Goal: Transaction & Acquisition: Purchase product/service

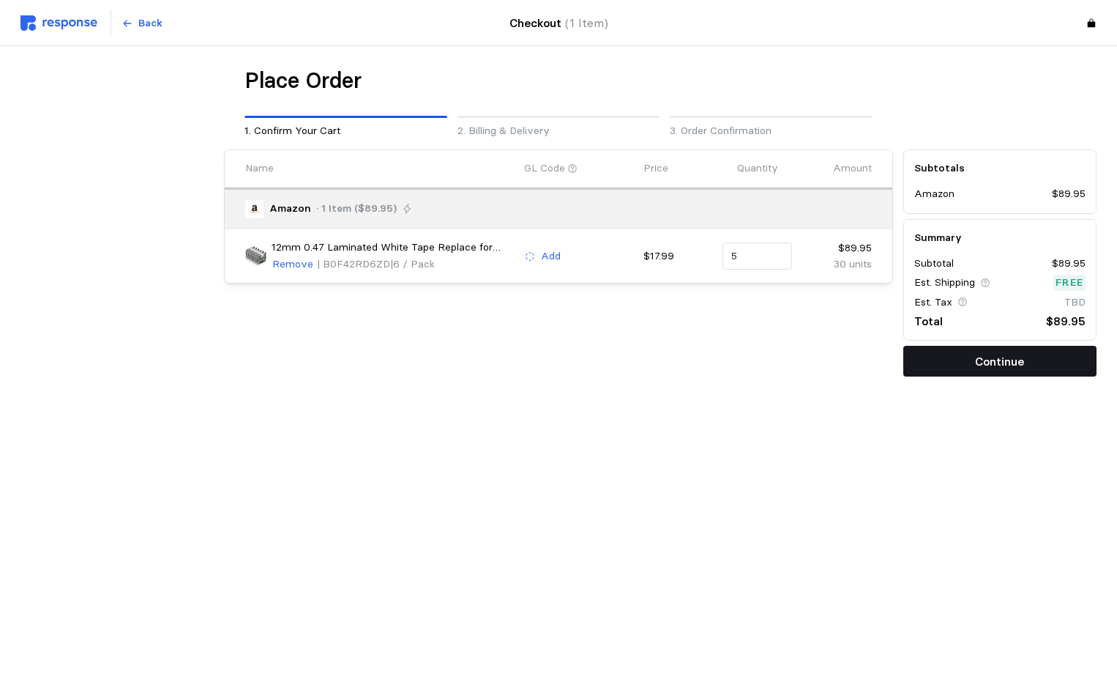
click at [1024, 352] on p "Continue" at bounding box center [999, 361] width 49 height 18
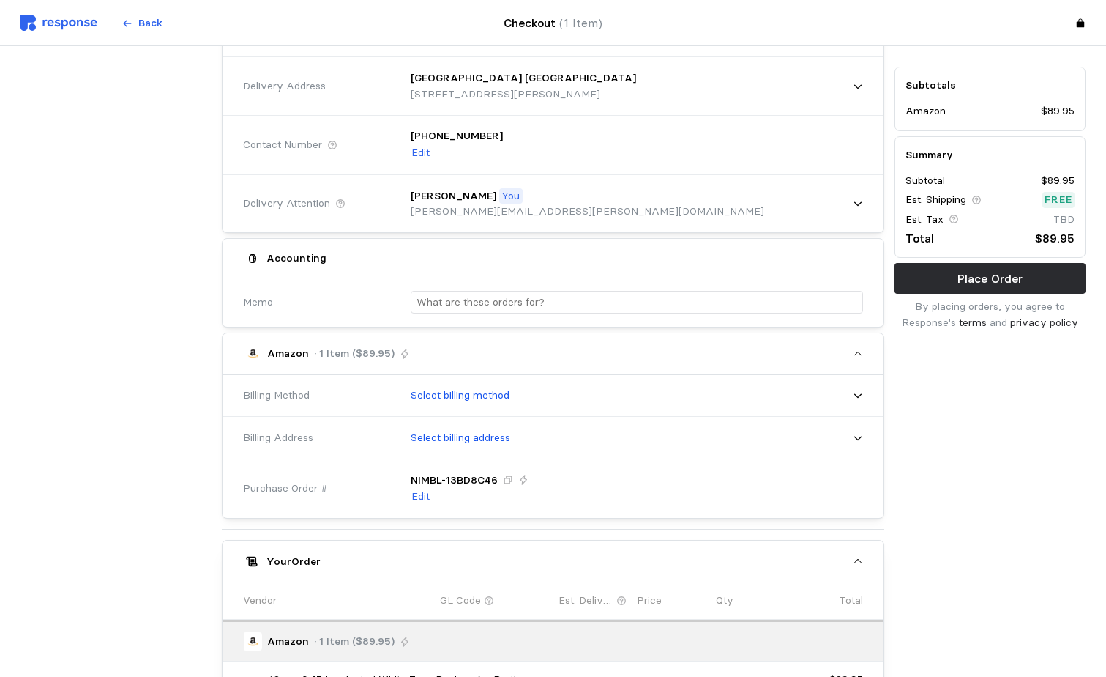
scroll to position [133, 0]
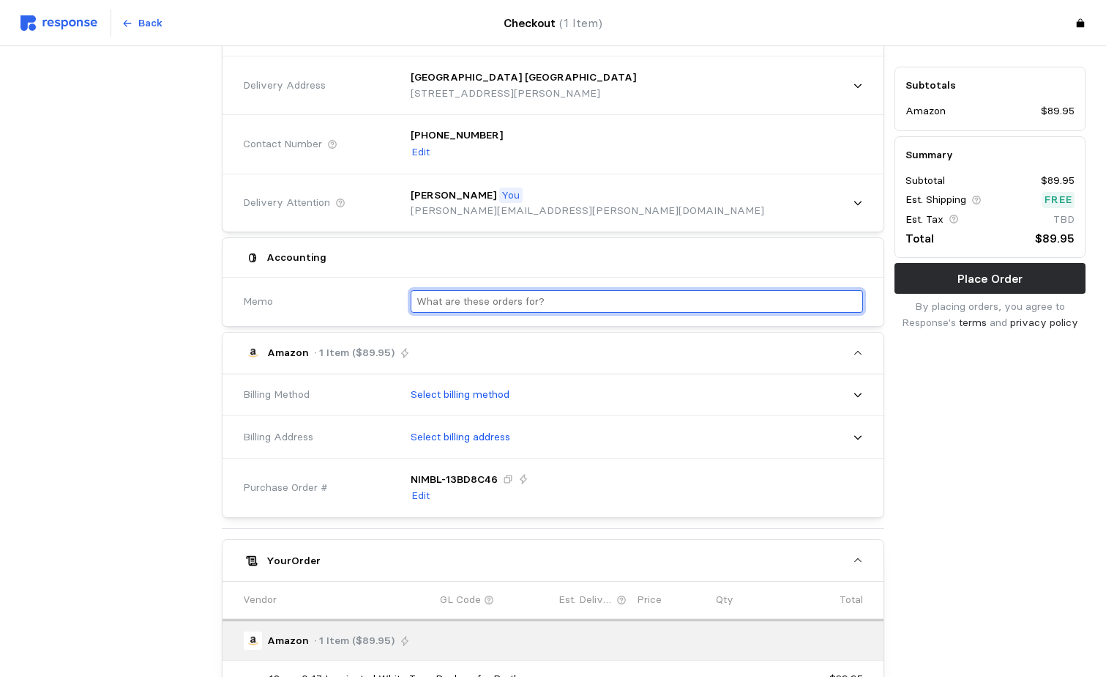
click at [674, 298] on input "text" at bounding box center [637, 301] width 440 height 21
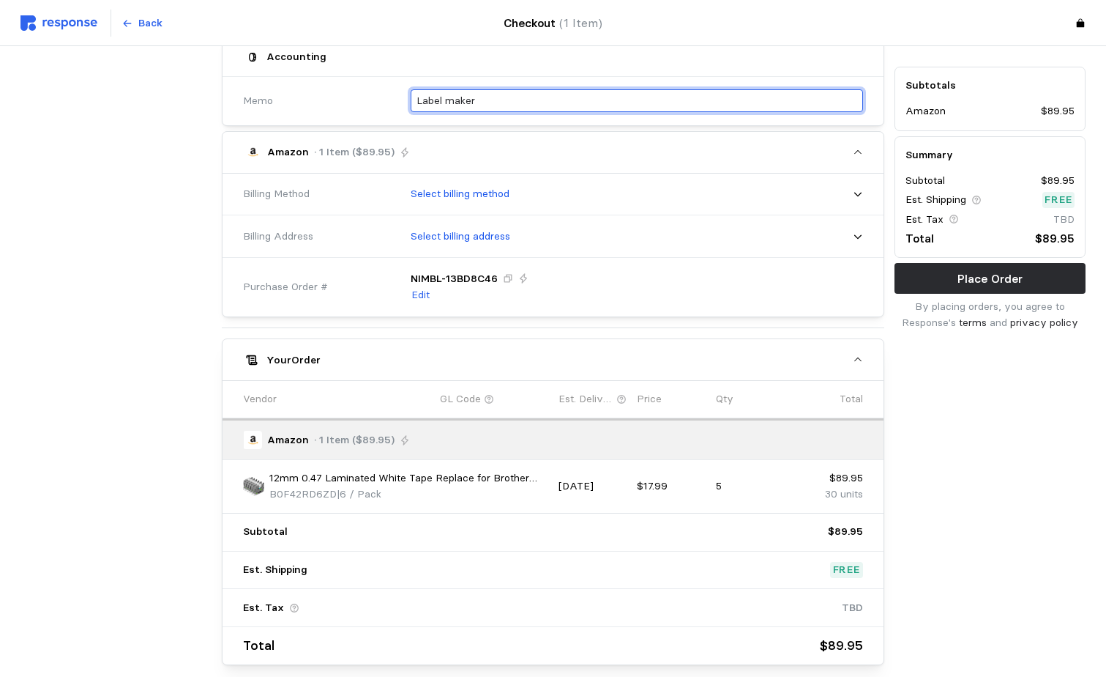
scroll to position [403, 0]
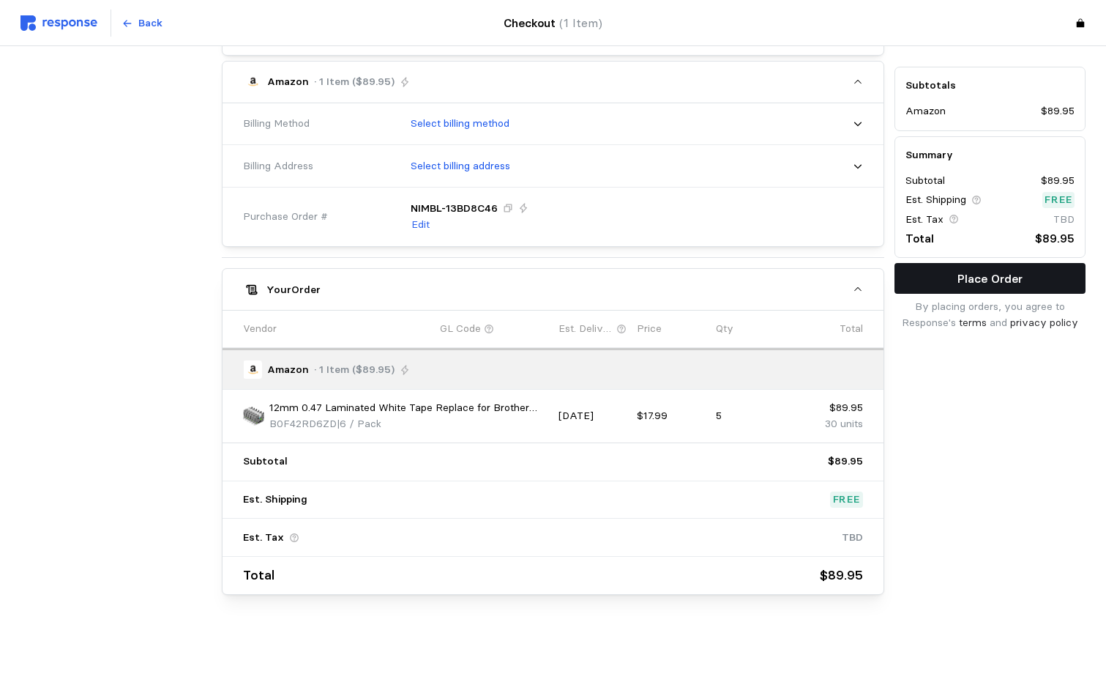
type input "Label maker"
click at [991, 287] on p "Place Order" at bounding box center [990, 278] width 65 height 18
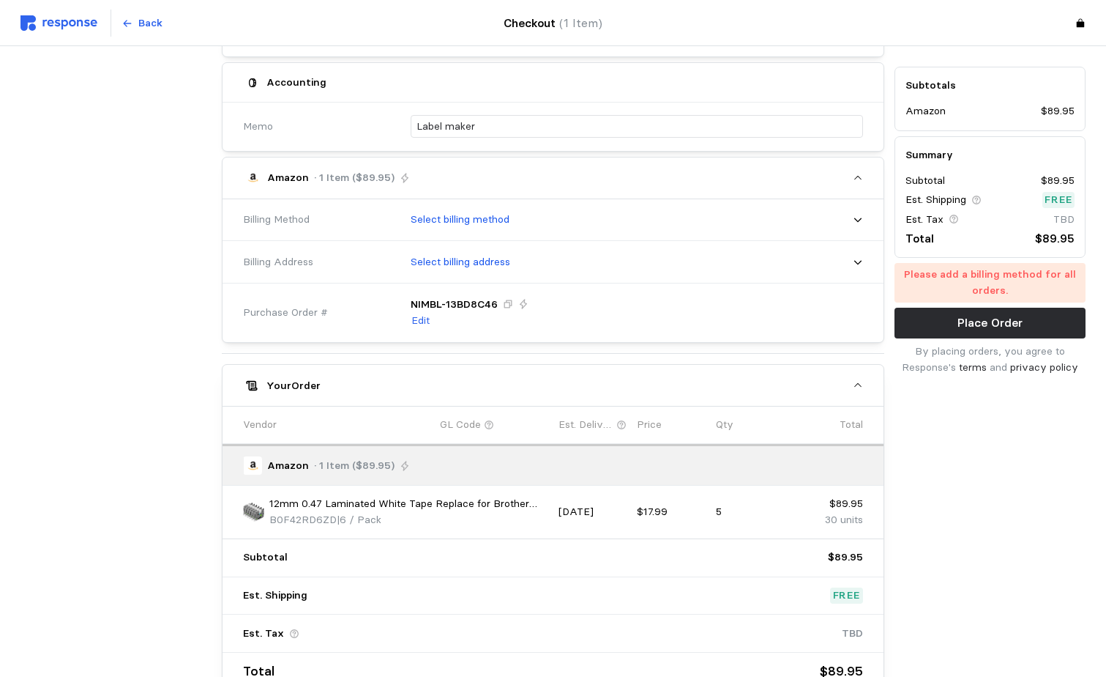
scroll to position [307, 0]
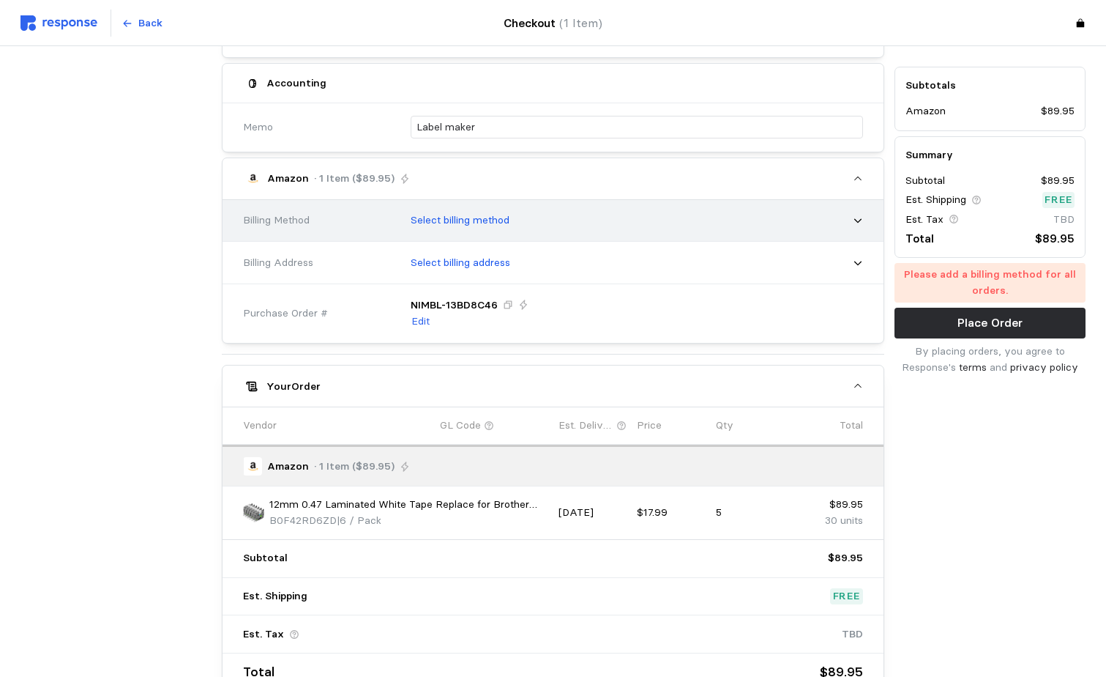
click at [860, 224] on icon at bounding box center [858, 220] width 10 height 10
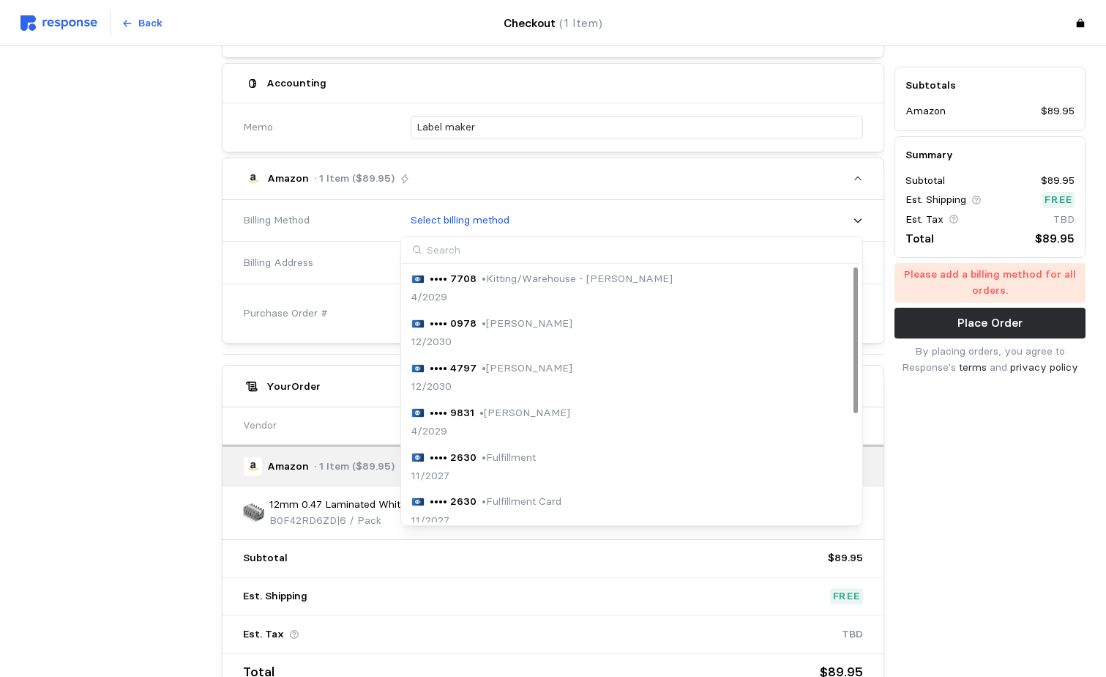
click at [581, 416] on div "•••• 9831 • [PERSON_NAME] 4/2029" at bounding box center [632, 422] width 440 height 34
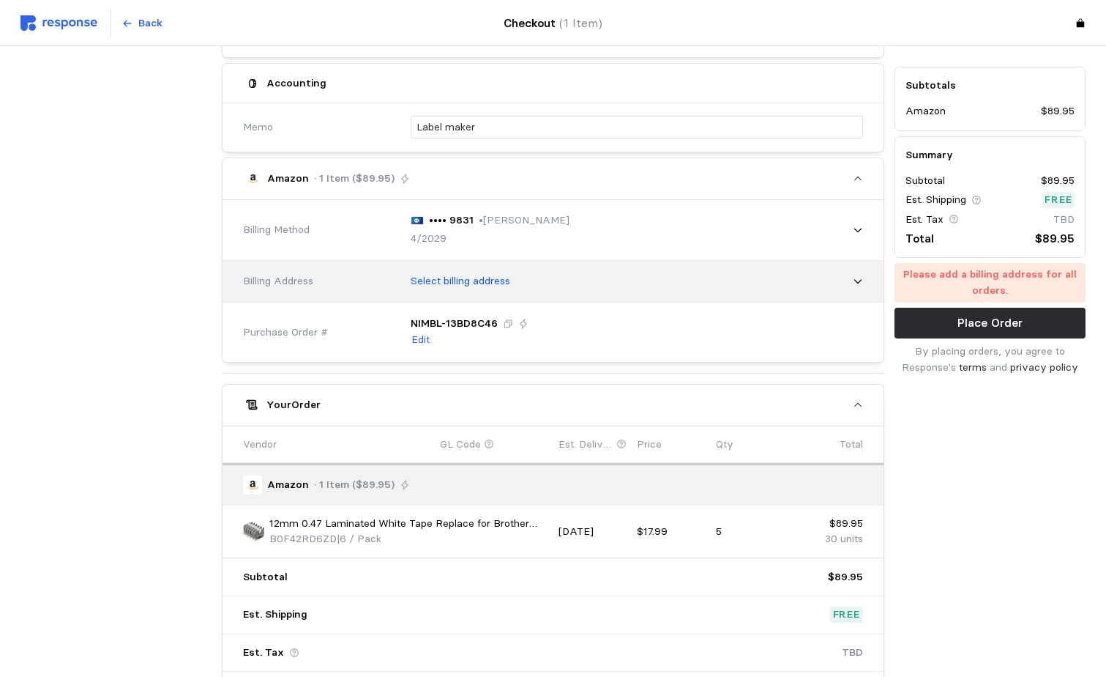
click at [820, 294] on div "Select billing address" at bounding box center [632, 281] width 462 height 37
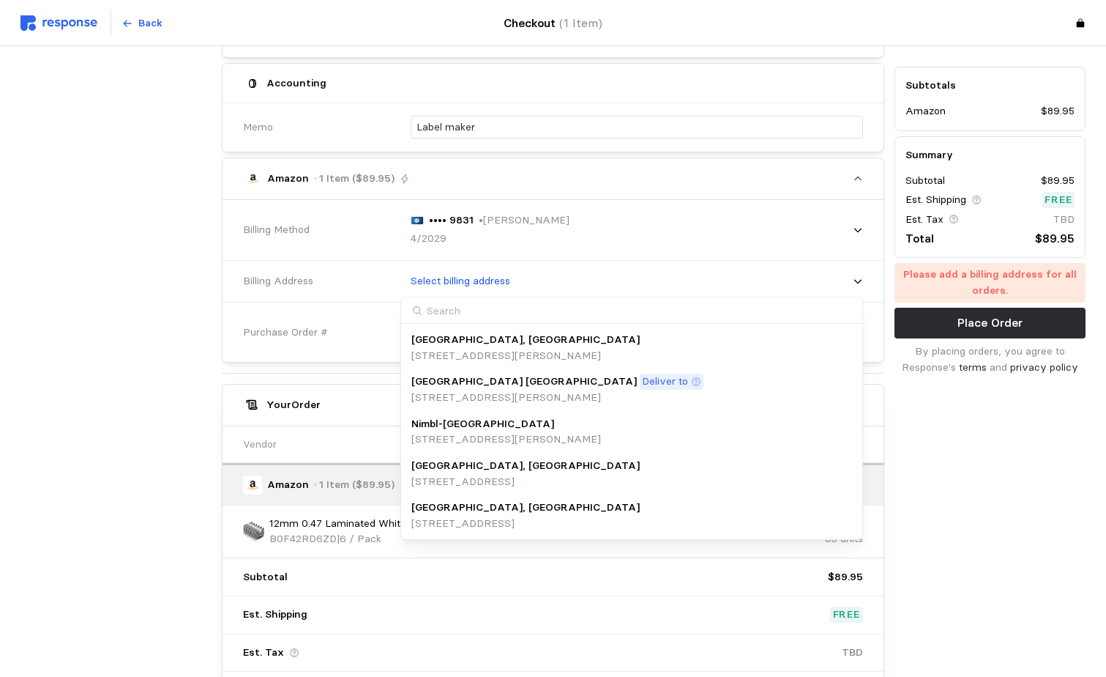
click at [635, 513] on div "[GEOGRAPHIC_DATA], [GEOGRAPHIC_DATA]" at bounding box center [526, 507] width 228 height 16
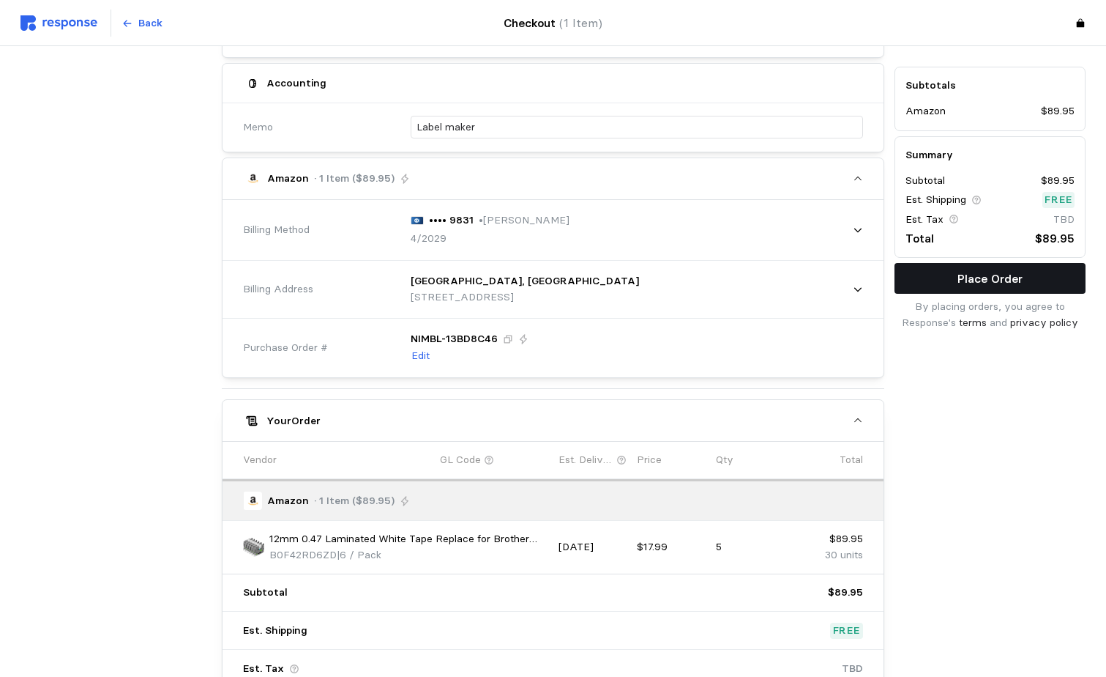
click at [957, 264] on button "Place Order" at bounding box center [990, 278] width 191 height 31
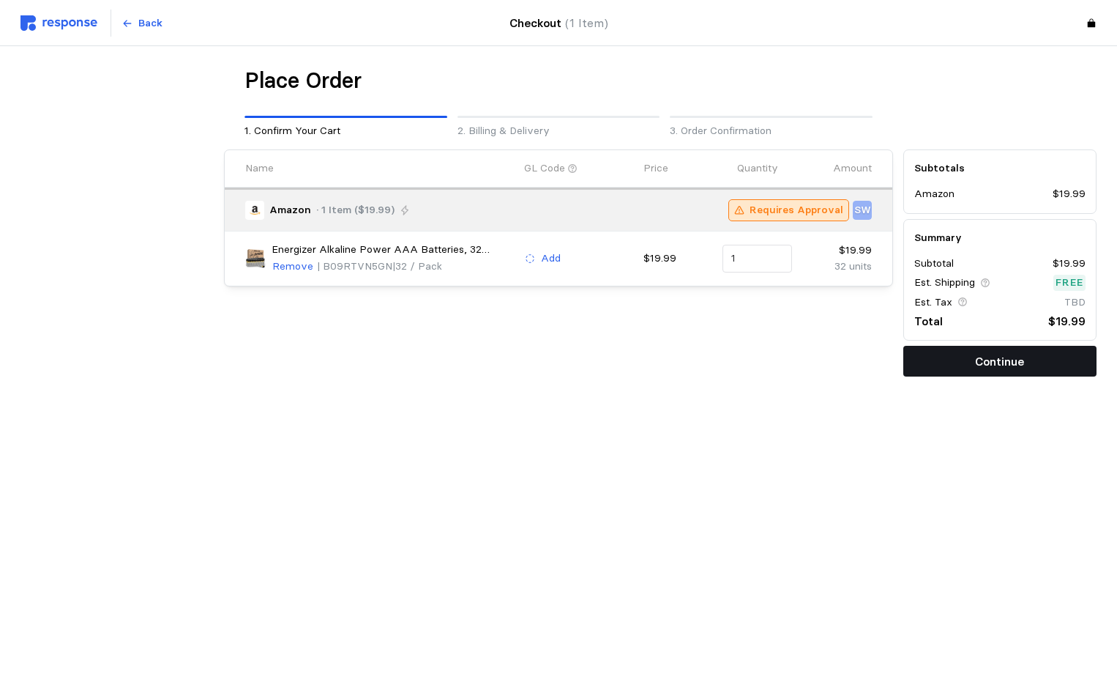
click at [978, 362] on p "Continue" at bounding box center [999, 361] width 49 height 18
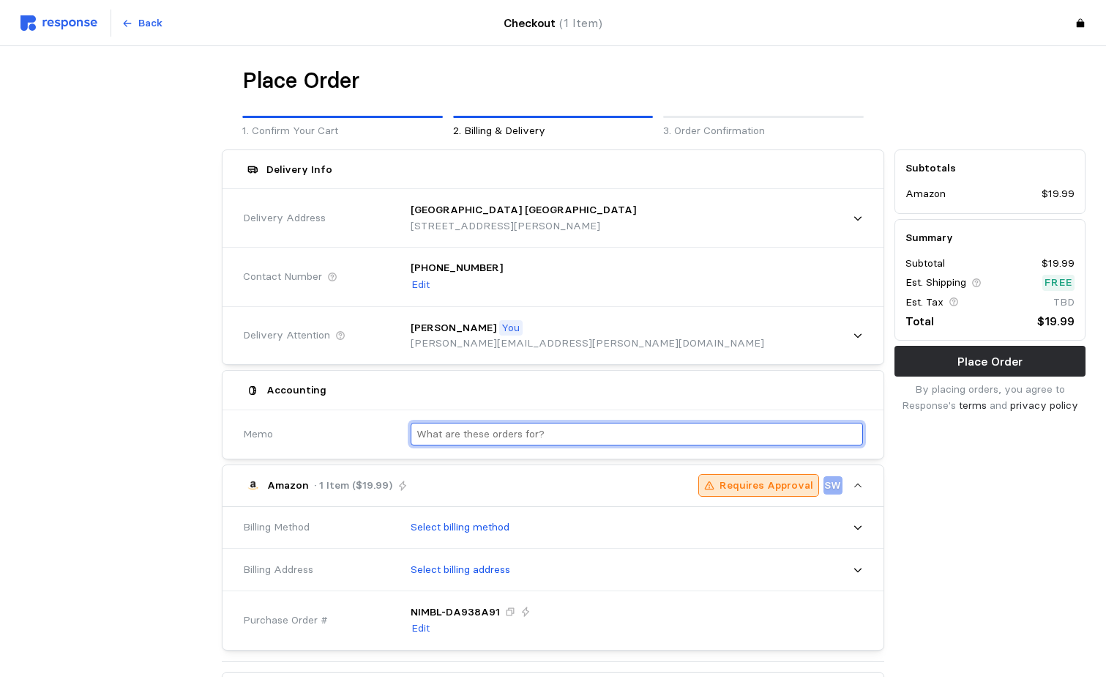
click at [679, 442] on input "text" at bounding box center [637, 433] width 440 height 21
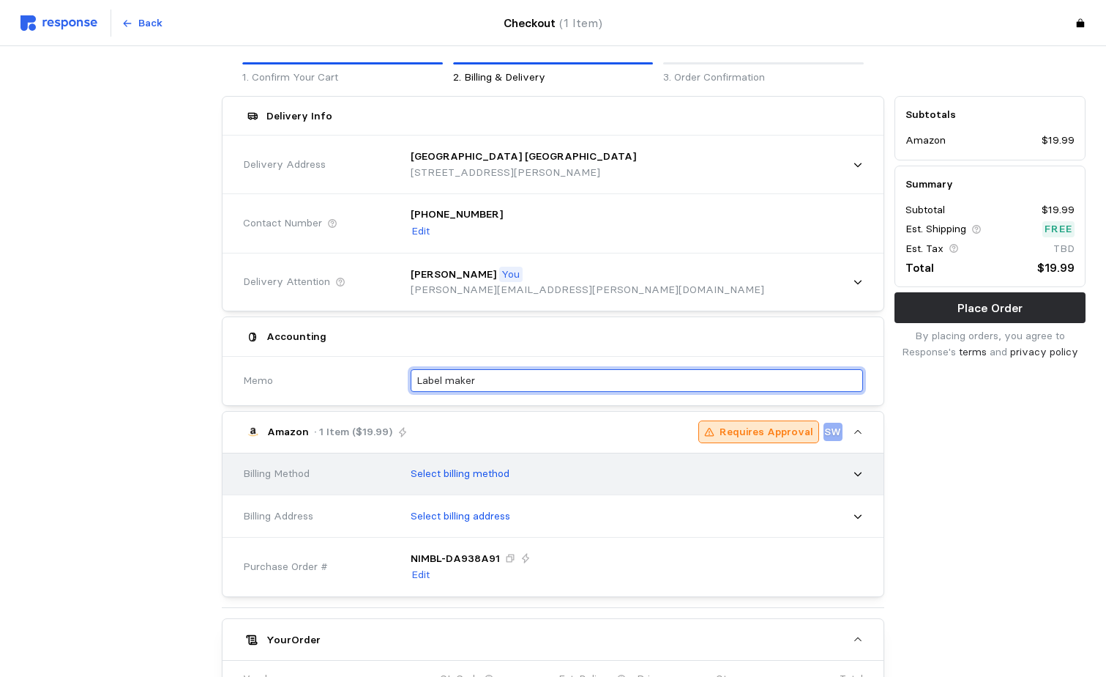
type input "Label maker"
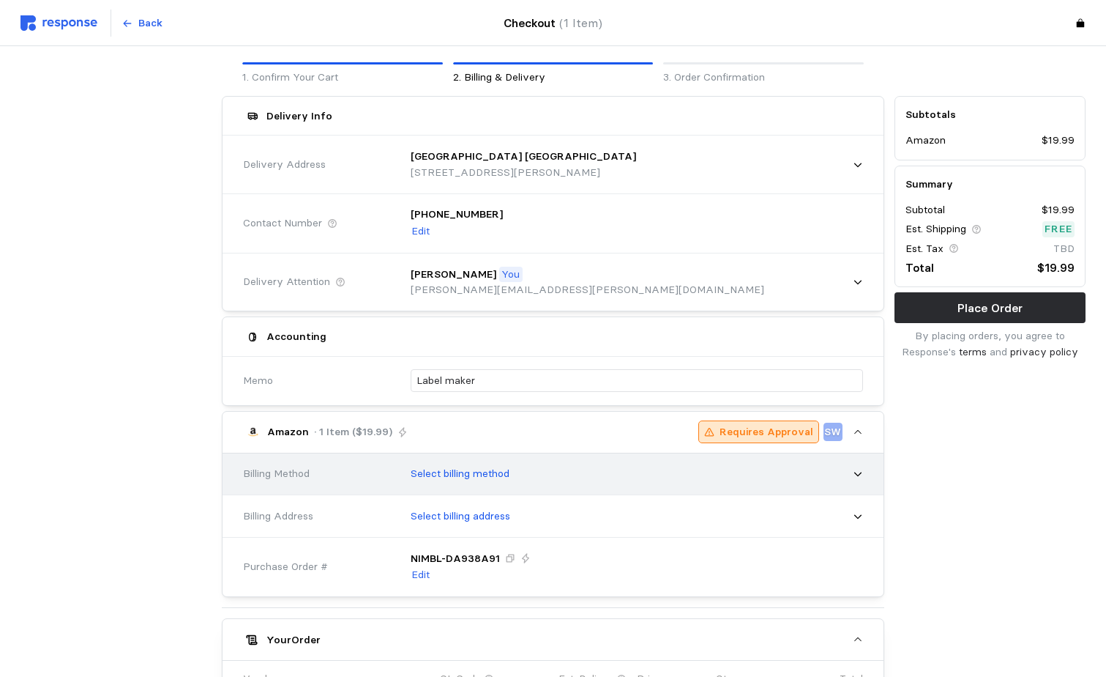
click at [678, 452] on div "Select billing method" at bounding box center [631, 473] width 472 height 47
click at [671, 474] on div "Select billing method" at bounding box center [632, 473] width 462 height 37
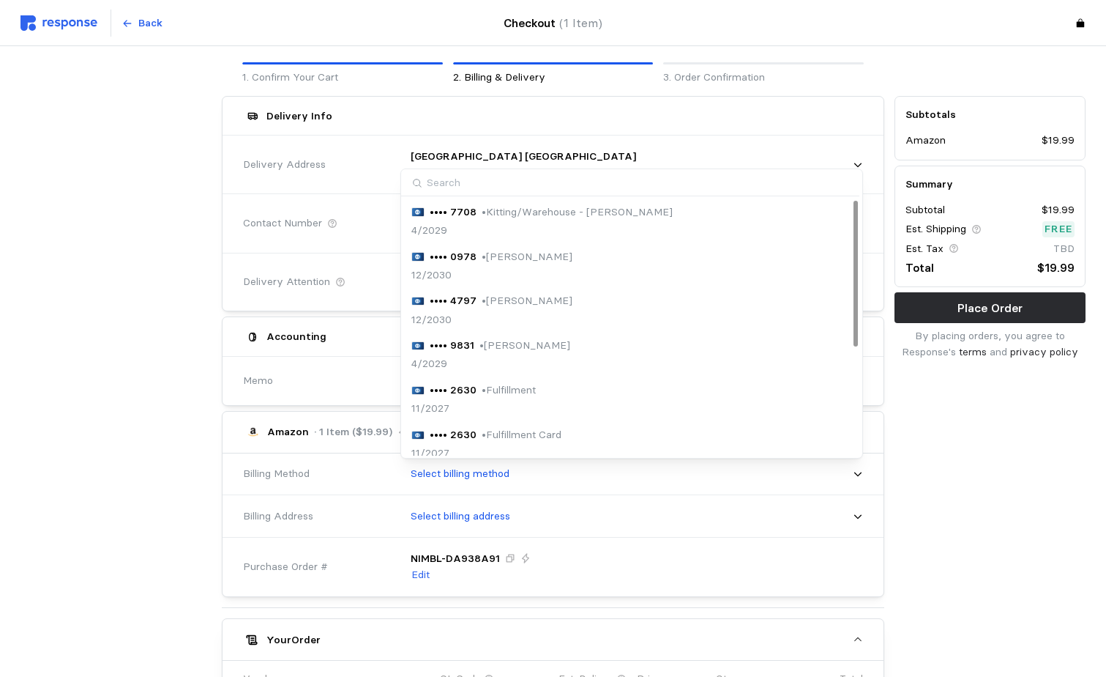
click at [617, 362] on div "•••• 9831 • [PERSON_NAME] 4/2029" at bounding box center [632, 355] width 440 height 34
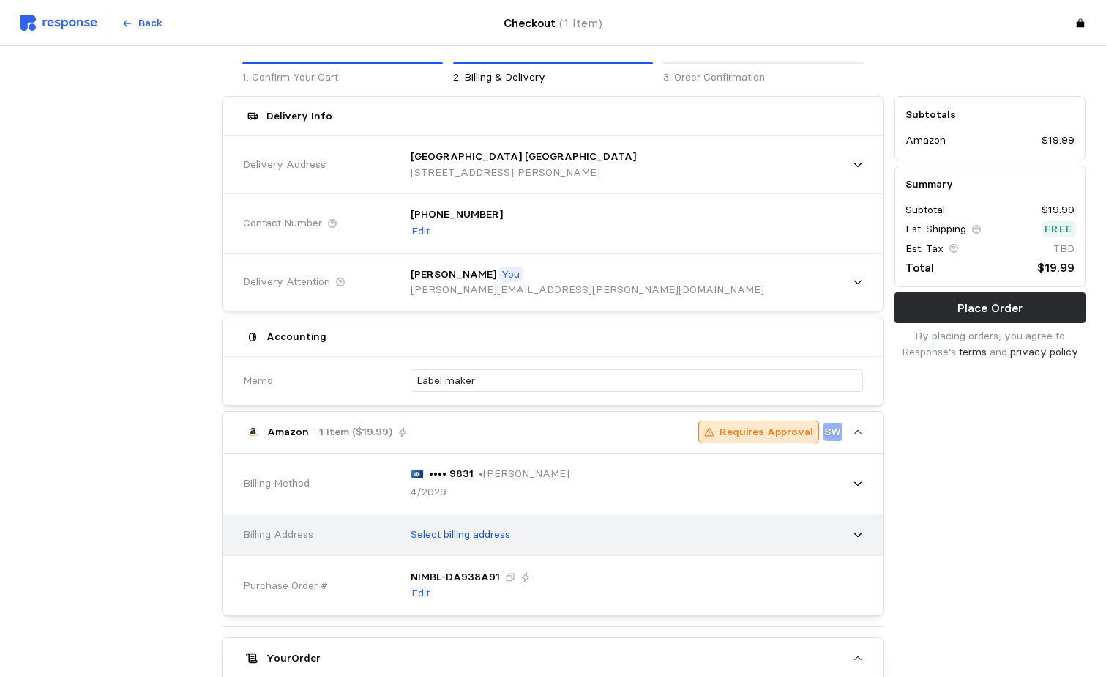
click at [649, 540] on div "Select billing address" at bounding box center [632, 534] width 462 height 37
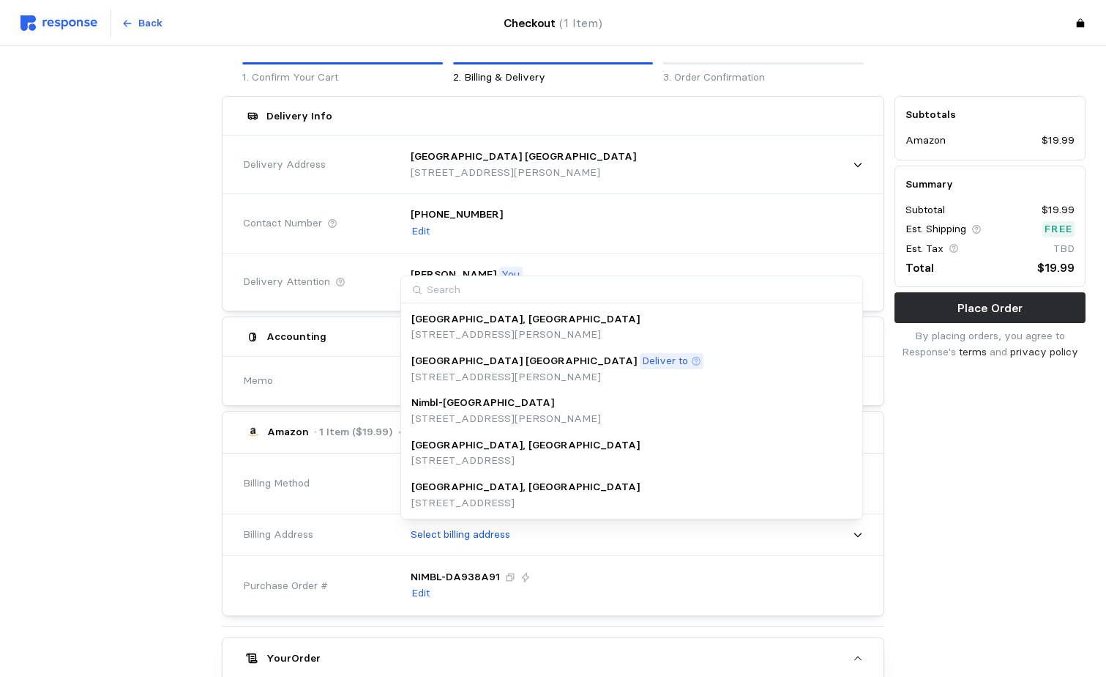
click at [577, 490] on div "[GEOGRAPHIC_DATA], [GEOGRAPHIC_DATA]" at bounding box center [526, 487] width 228 height 16
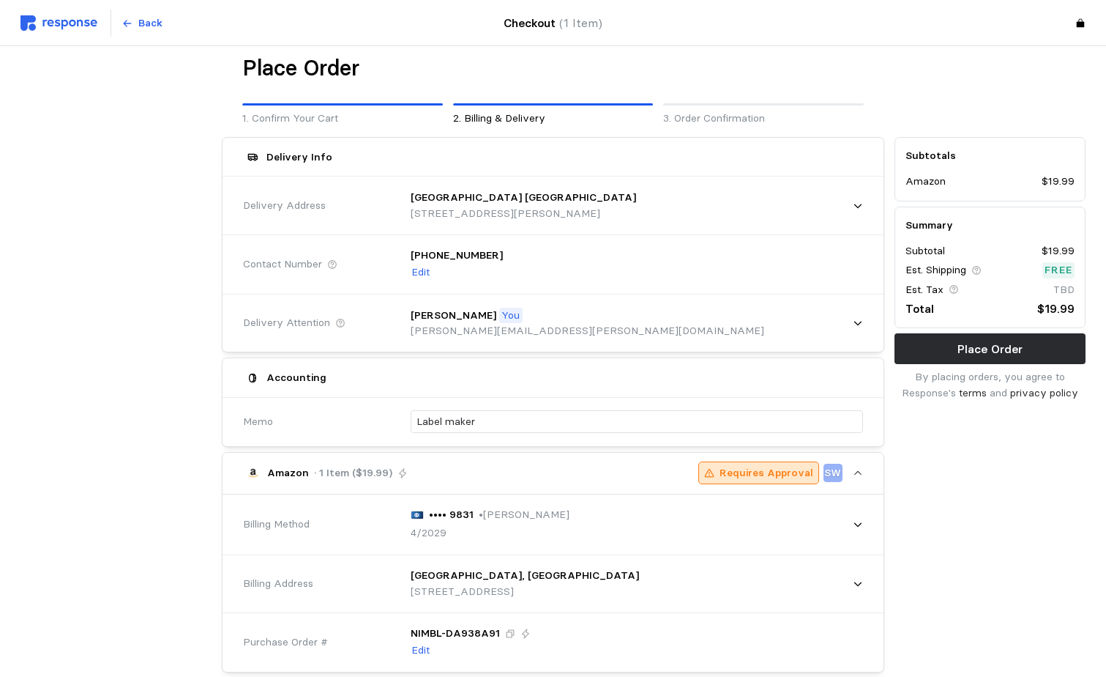
scroll to position [12, 0]
click at [1013, 354] on p "Place Order" at bounding box center [990, 349] width 65 height 18
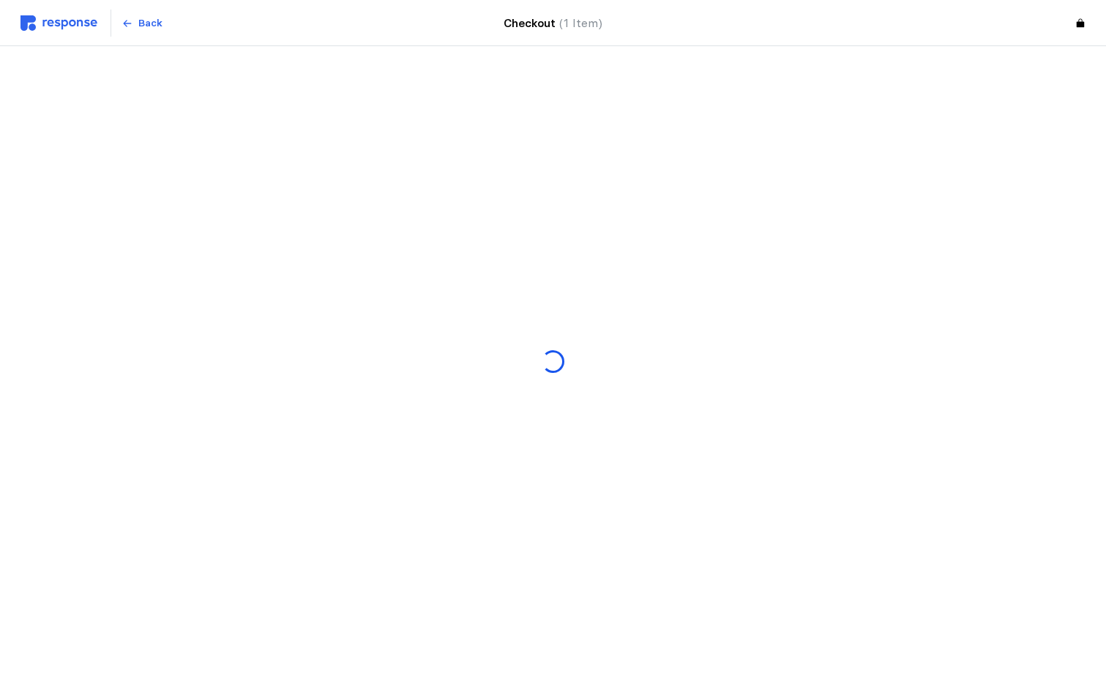
scroll to position [0, 0]
